Goal: Task Accomplishment & Management: Use online tool/utility

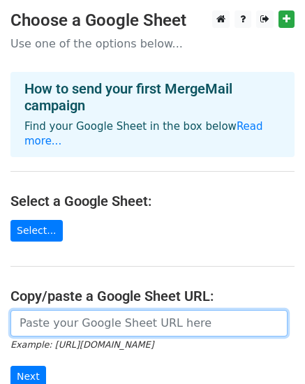
click at [77, 310] on input "url" at bounding box center [148, 323] width 277 height 27
paste input "[URL][DOMAIN_NAME]"
type input "[URL][DOMAIN_NAME]"
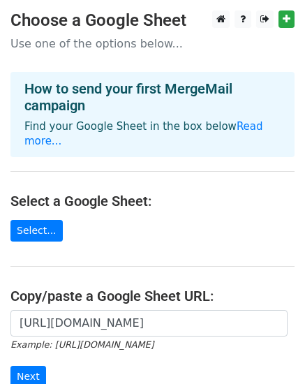
scroll to position [0, 0]
click at [87, 287] on h4 "Copy/paste a Google Sheet URL:" at bounding box center [152, 295] width 284 height 17
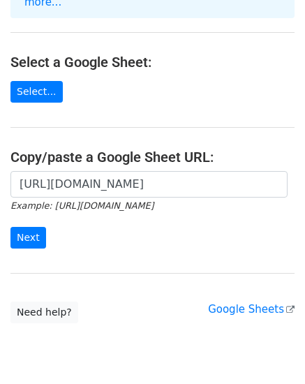
scroll to position [140, 0]
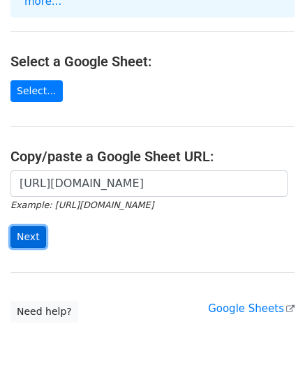
click at [24, 226] on input "Next" at bounding box center [28, 237] width 36 height 22
click at [114, 246] on div "[URL][DOMAIN_NAME] Example: [URL][DOMAIN_NAME] Next" at bounding box center [152, 216] width 305 height 92
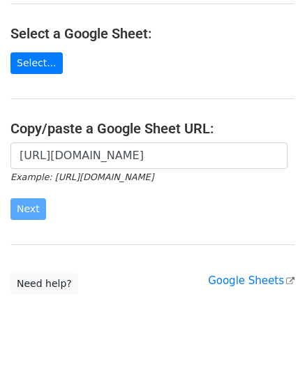
scroll to position [175, 0]
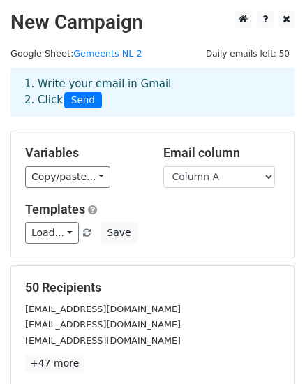
click at [188, 252] on div "Variables Copy/paste... {{Column A}} Email column Column A Templates Load... No…" at bounding box center [152, 194] width 283 height 126
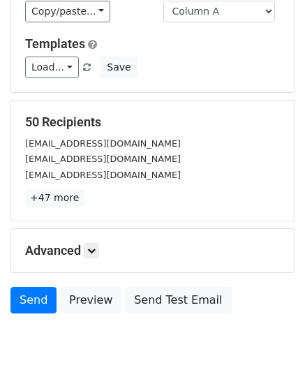
scroll to position [167, 0]
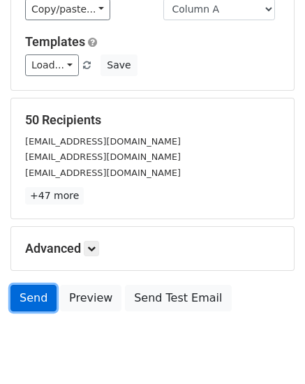
click at [31, 299] on link "Send" at bounding box center [33, 298] width 46 height 27
